Goal: Contribute content: Add original content to the website for others to see

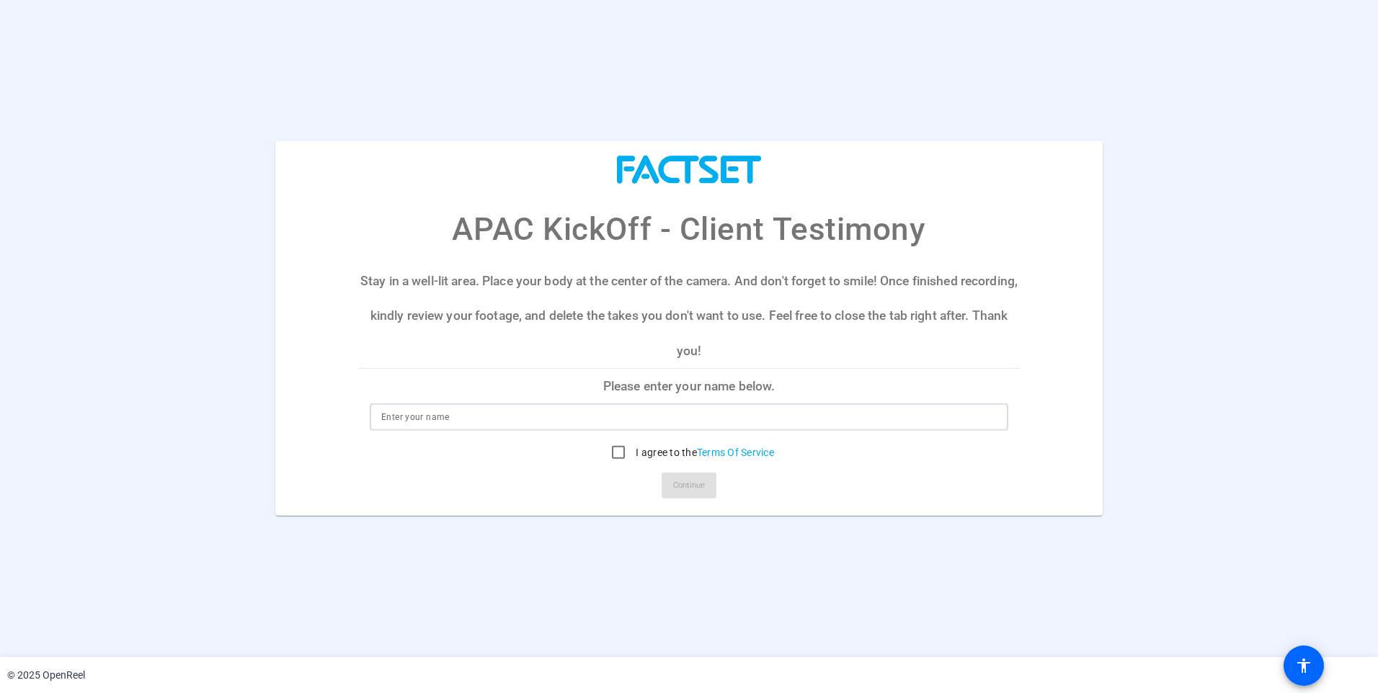
click at [566, 422] on input at bounding box center [688, 417] width 615 height 17
type input "Daniel Ackland"
click at [615, 453] on input "I agree to the Terms Of Service" at bounding box center [618, 452] width 29 height 29
checkbox input "true"
click at [692, 483] on span "Continue" at bounding box center [689, 486] width 32 height 22
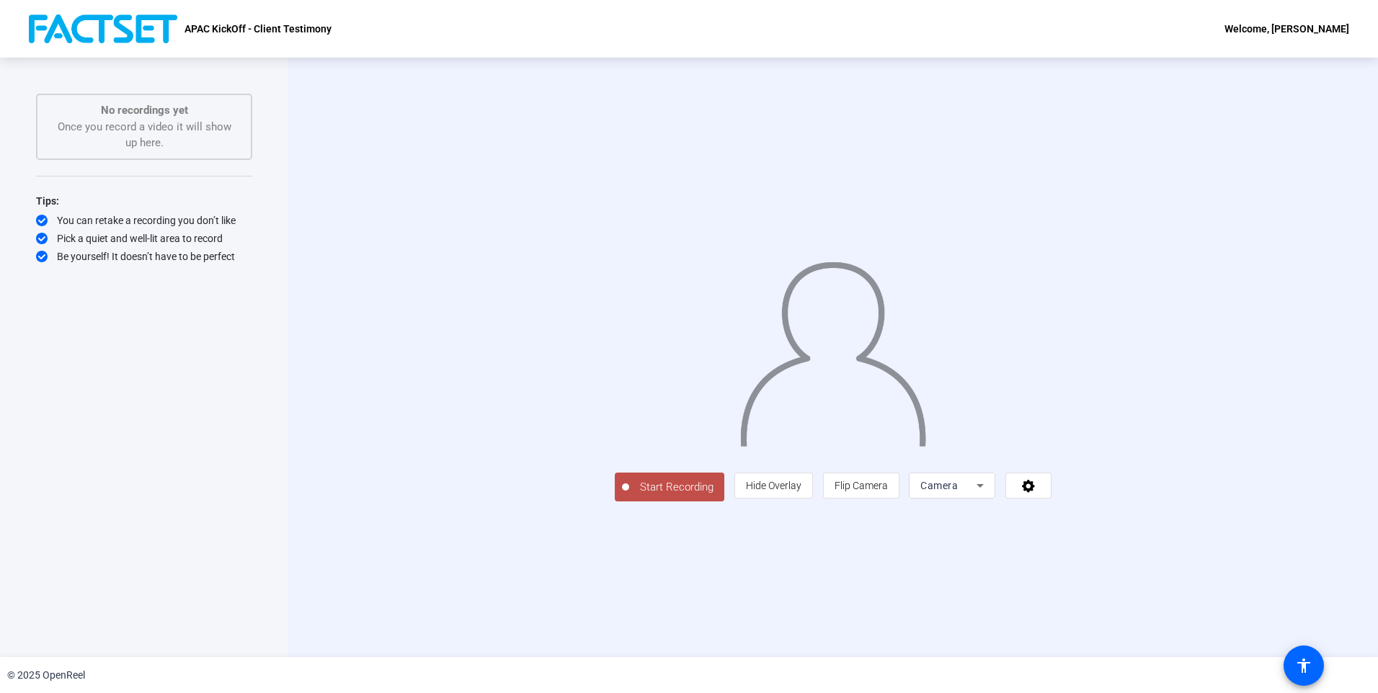
click at [615, 501] on button "Start Recording" at bounding box center [670, 487] width 110 height 29
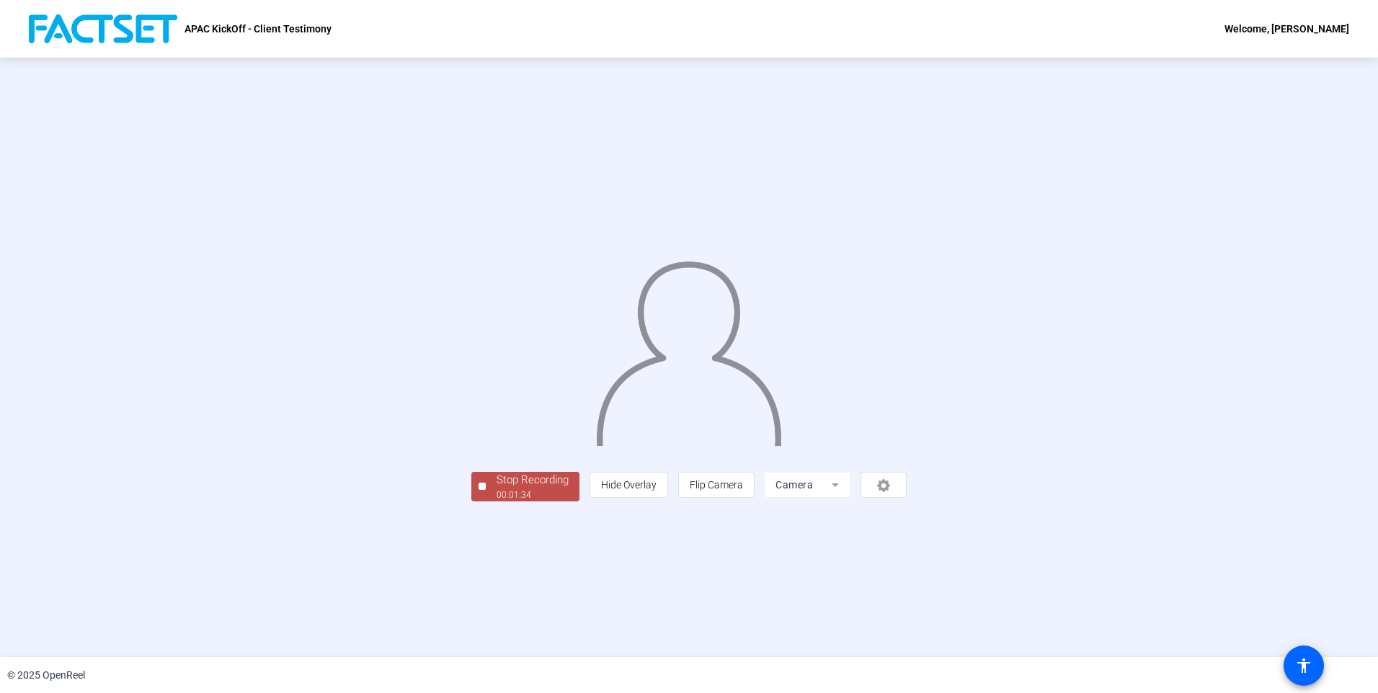
click at [471, 501] on button "Stop Recording 00:01:34" at bounding box center [525, 487] width 108 height 30
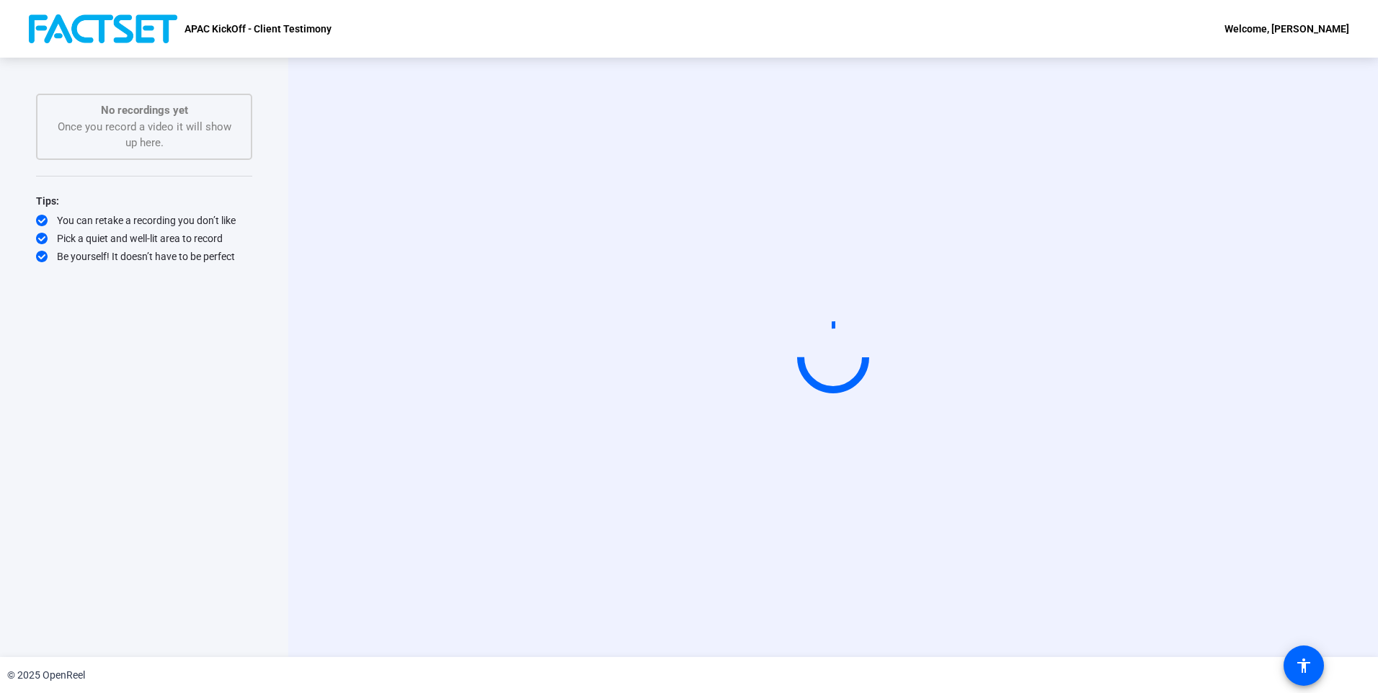
click at [174, 122] on div "No recordings yet Once you record a video it will show up here." at bounding box center [144, 126] width 184 height 49
click at [799, 350] on icon at bounding box center [833, 357] width 102 height 102
click at [380, 349] on div "Start Recording" at bounding box center [833, 358] width 926 height 122
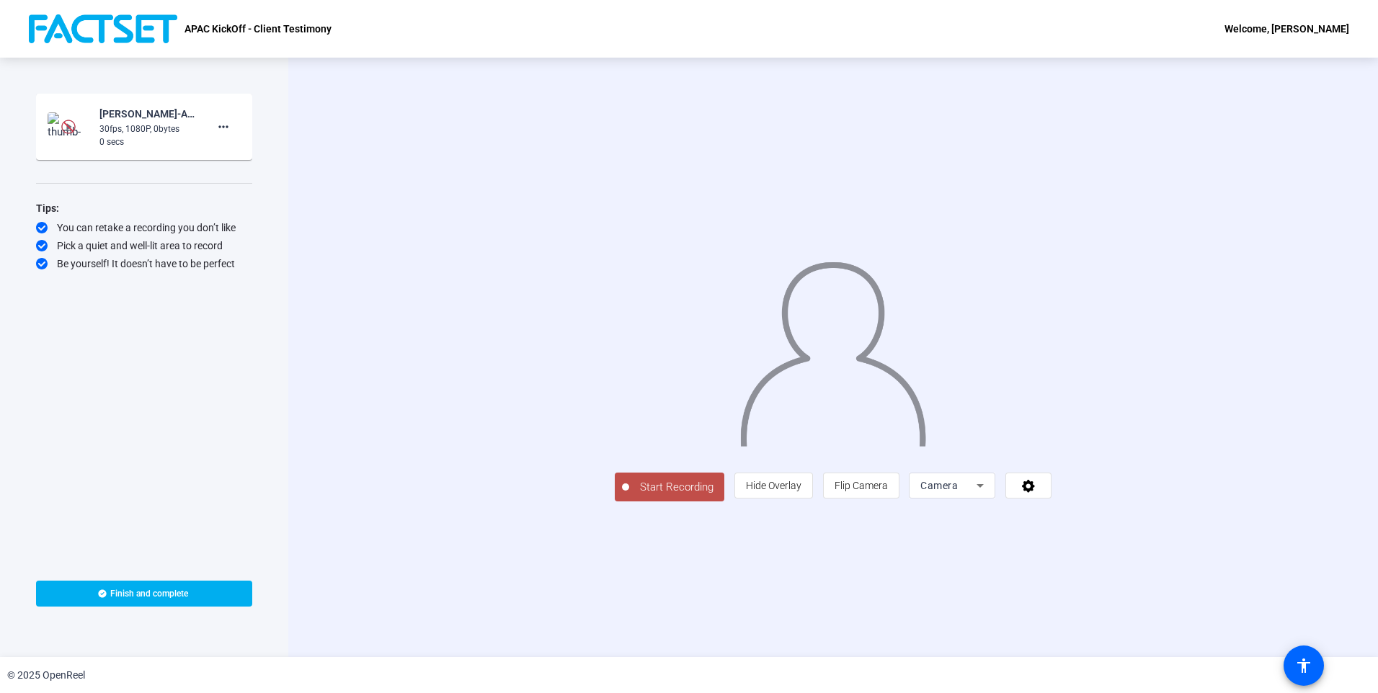
click at [71, 127] on img at bounding box center [68, 127] width 14 height 14
click at [222, 128] on mat-icon "more_horiz" at bounding box center [223, 126] width 17 height 17
click at [153, 142] on div at bounding box center [689, 346] width 1378 height 693
click at [220, 130] on mat-icon "more_horiz" at bounding box center [223, 126] width 17 height 17
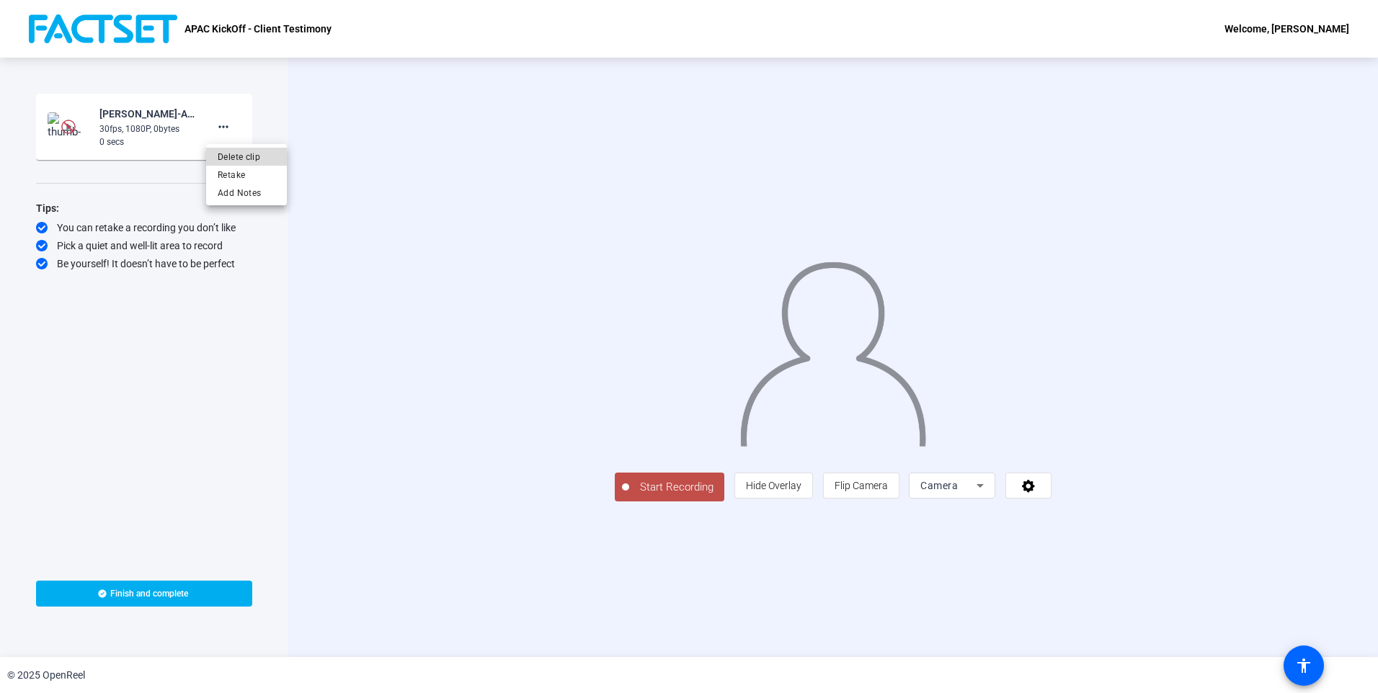
click at [229, 154] on span "Delete clip" at bounding box center [247, 156] width 58 height 17
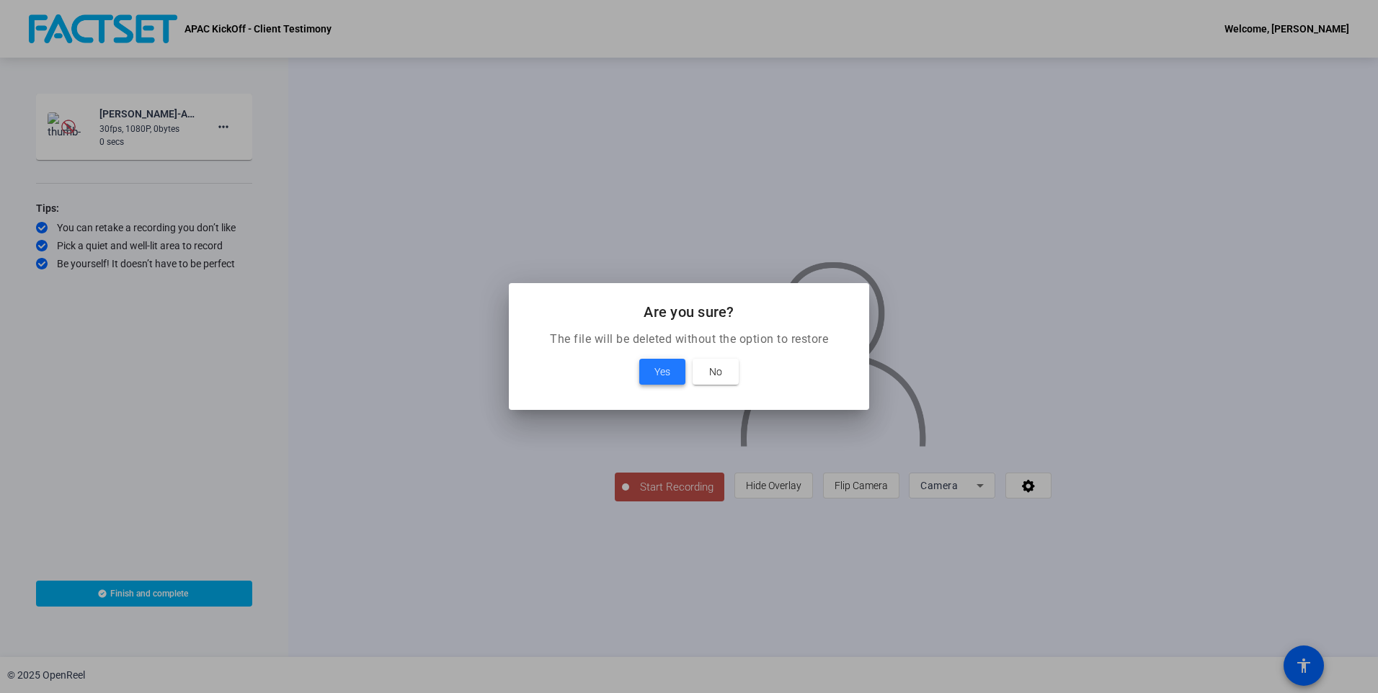
click at [648, 370] on span at bounding box center [662, 372] width 46 height 35
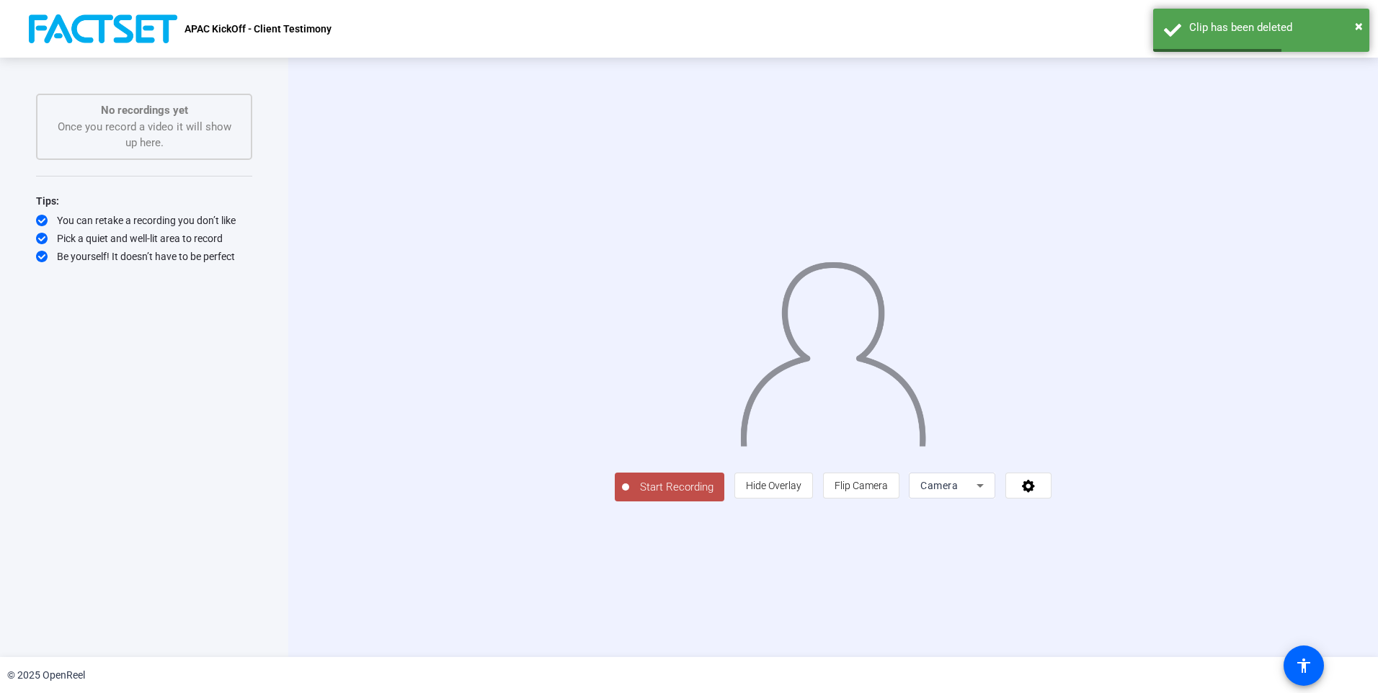
click at [629, 496] on span "Start Recording" at bounding box center [676, 487] width 95 height 17
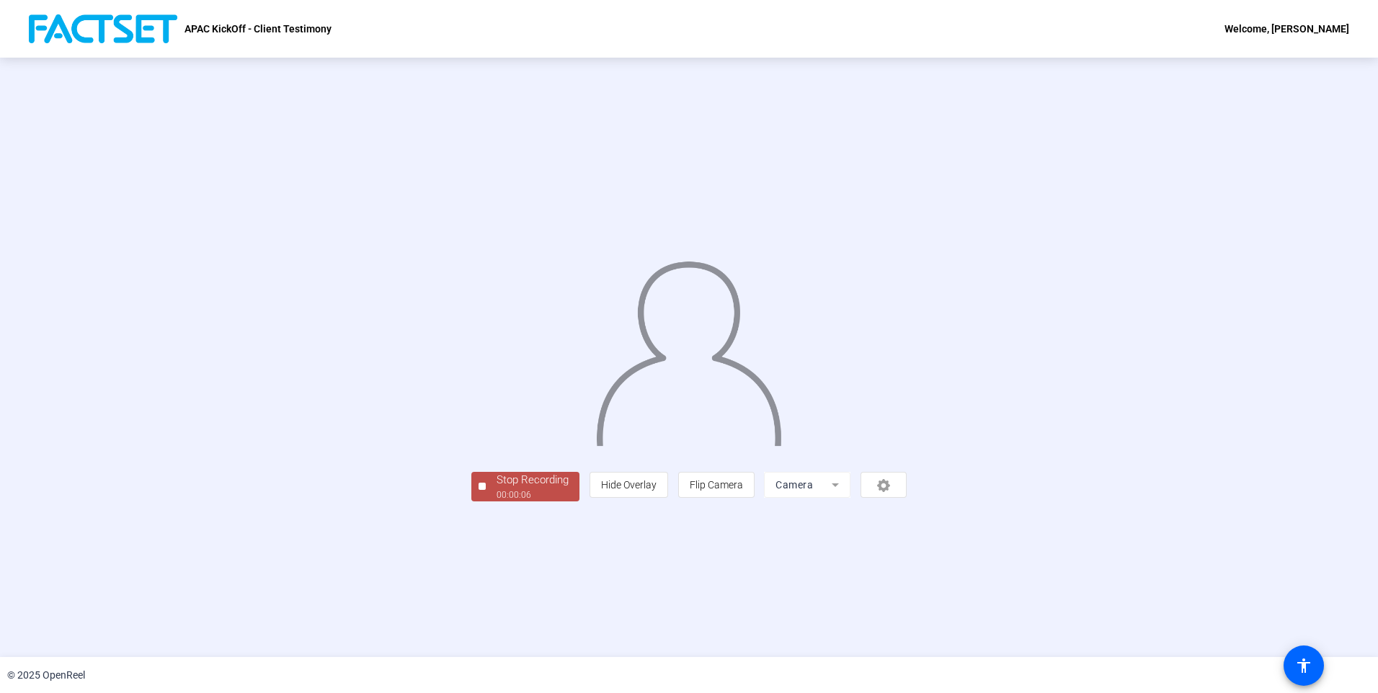
click at [496, 501] on div "00:00:06" at bounding box center [532, 495] width 72 height 13
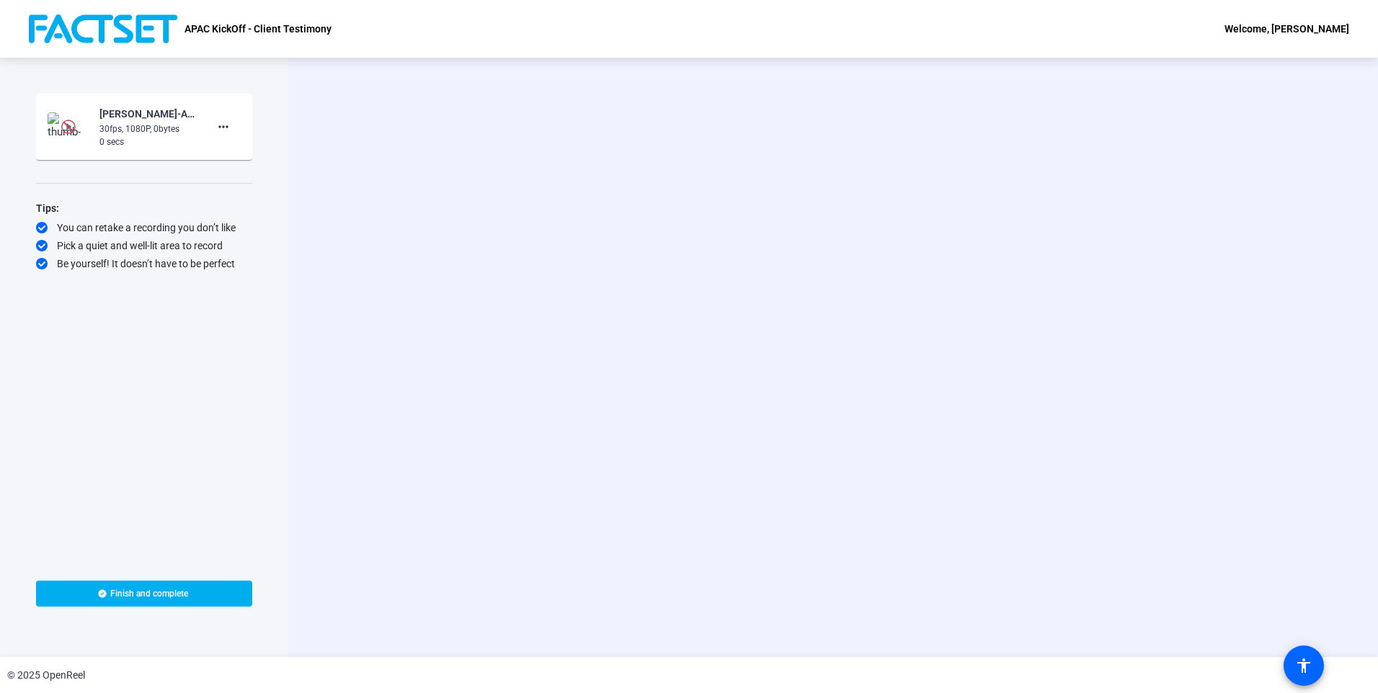
click at [65, 123] on img at bounding box center [68, 127] width 14 height 14
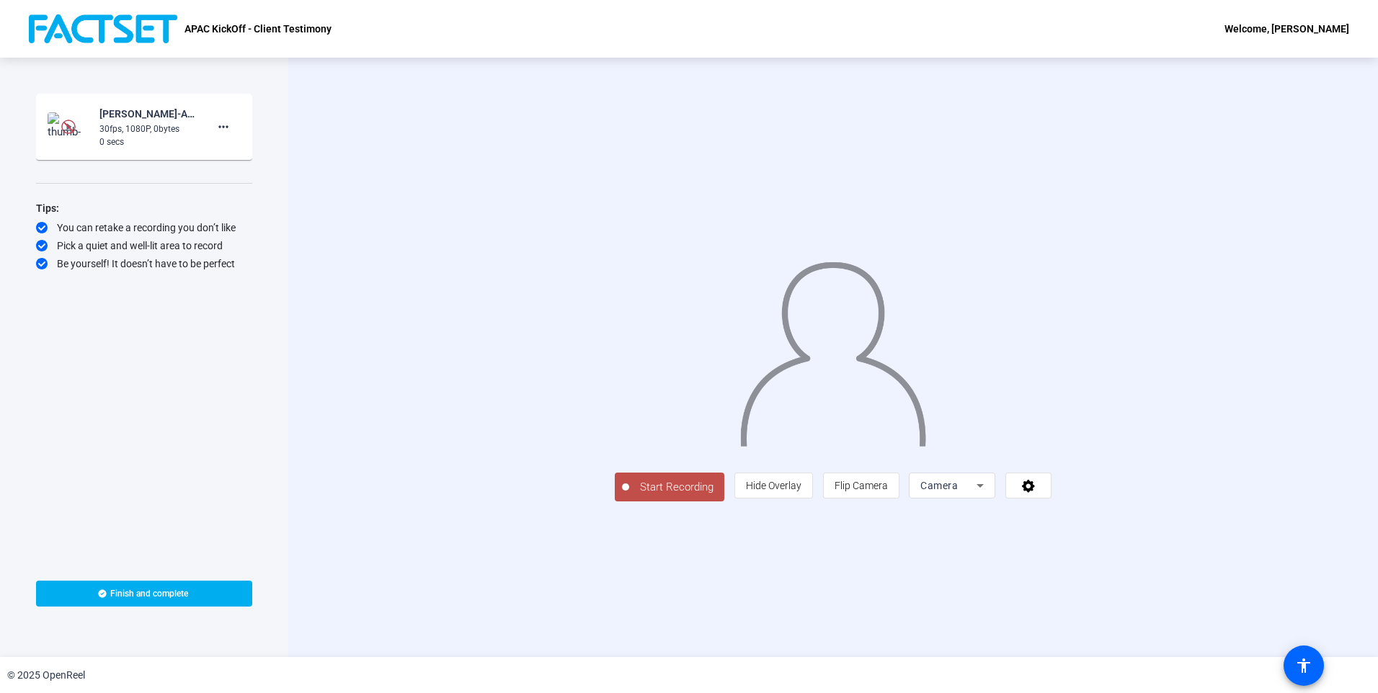
click at [138, 129] on div "30fps, 1080P, 0bytes" at bounding box center [147, 128] width 97 height 13
click at [65, 126] on img at bounding box center [68, 127] width 14 height 14
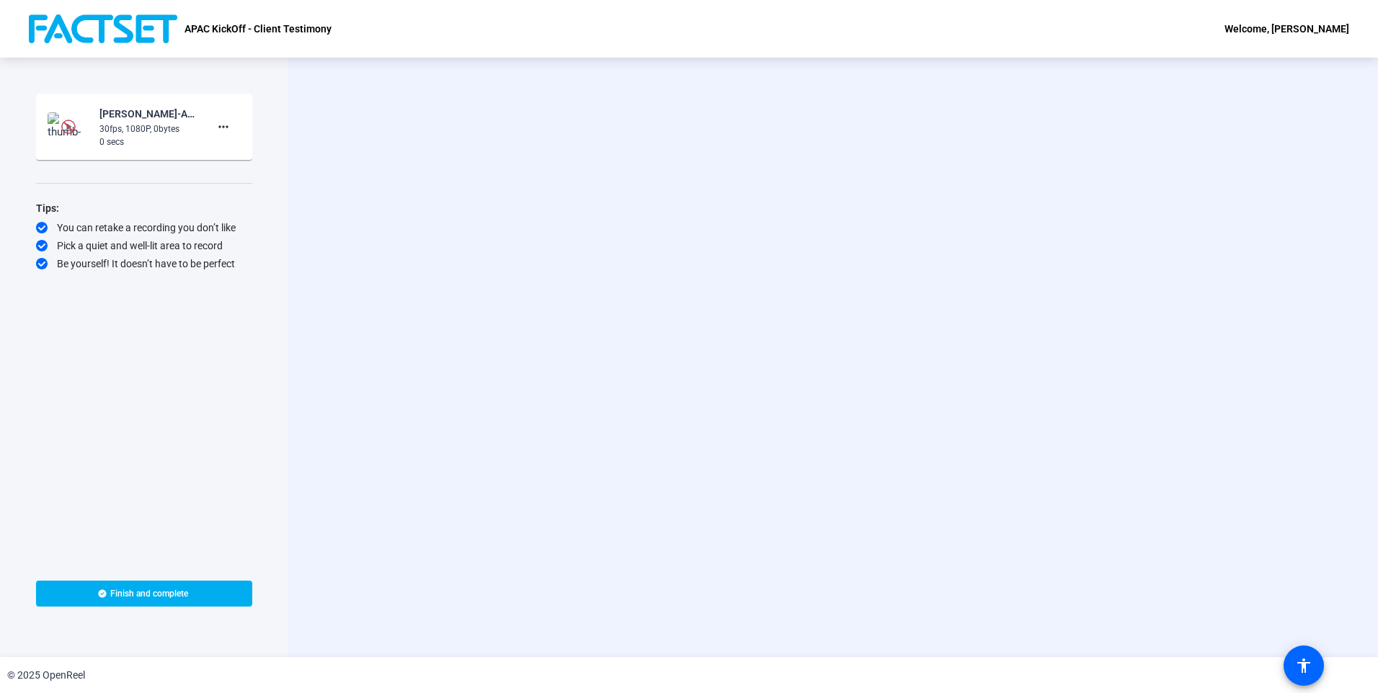
click at [69, 127] on img at bounding box center [68, 127] width 14 height 14
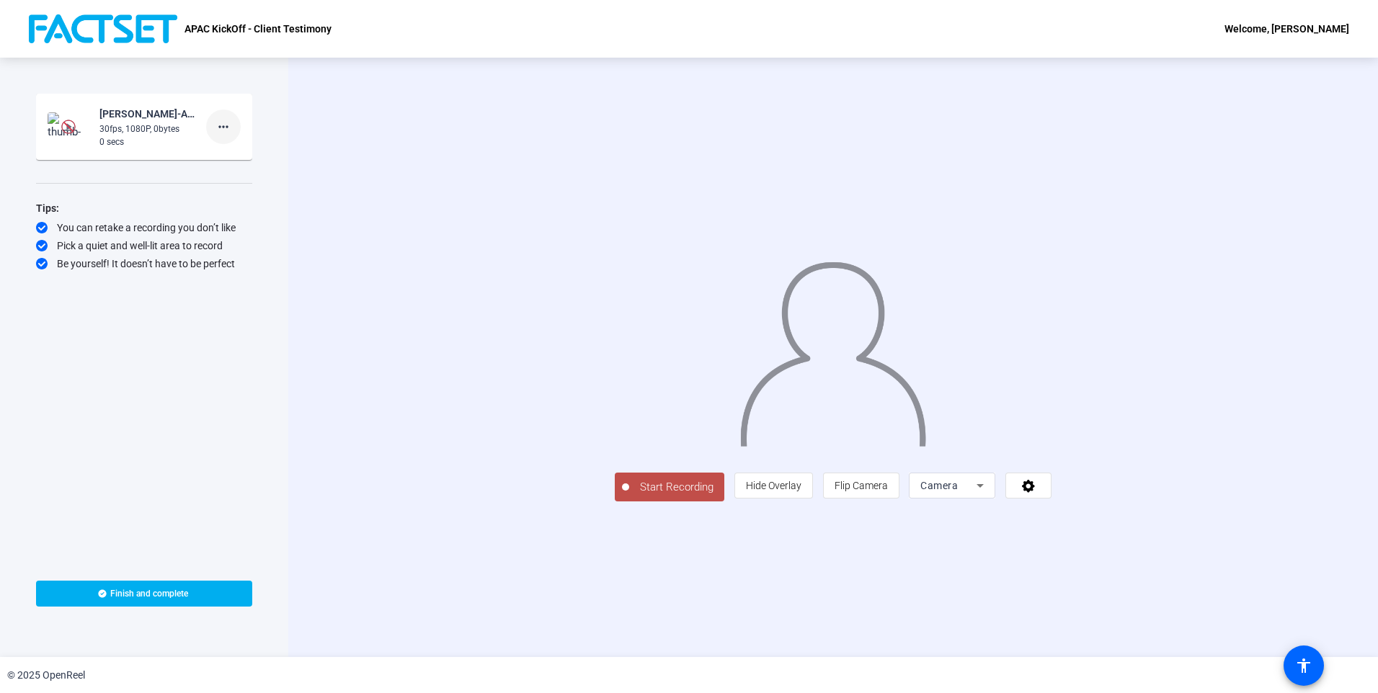
click at [223, 128] on mat-icon "more_horiz" at bounding box center [223, 126] width 17 height 17
click at [223, 160] on span "Delete clip" at bounding box center [247, 156] width 58 height 17
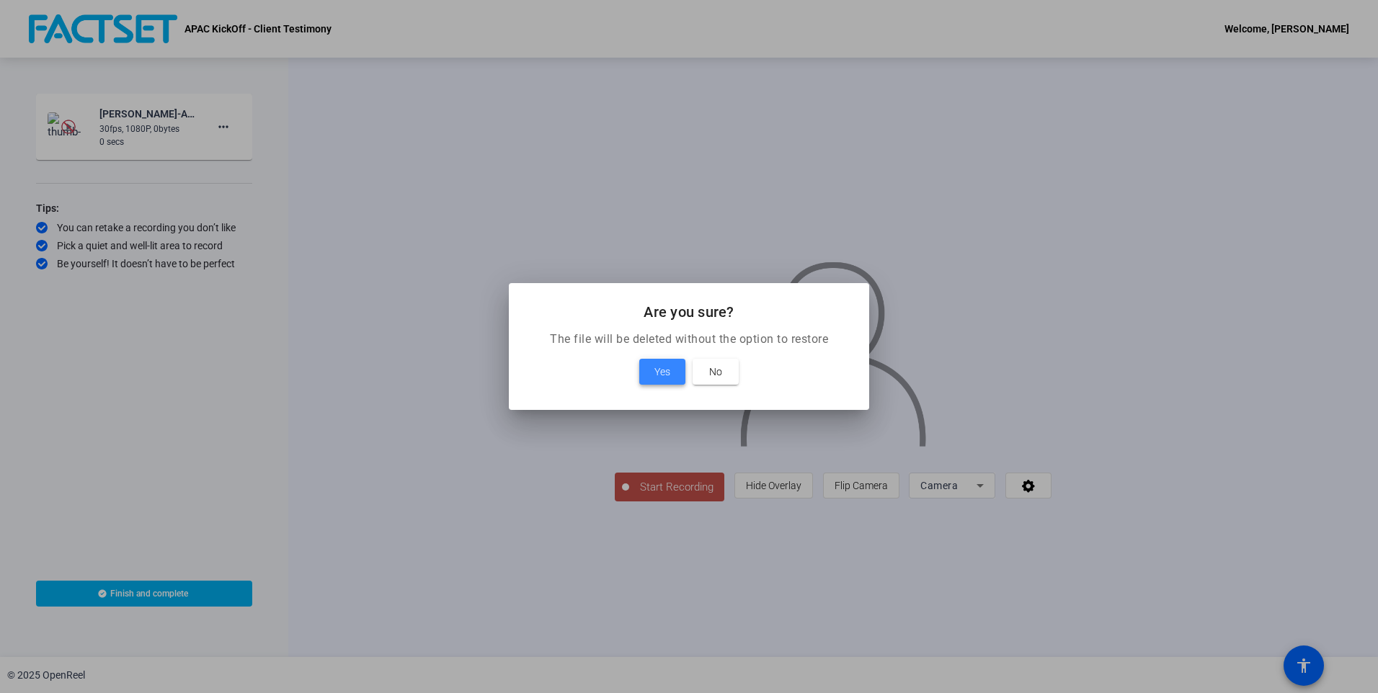
click at [662, 374] on span "Yes" at bounding box center [662, 371] width 16 height 17
